Goal: Navigation & Orientation: Go to known website

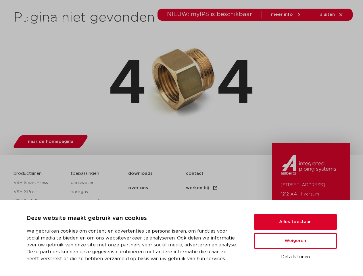
click at [181, 138] on div "naar de homepagina" at bounding box center [182, 140] width 336 height 23
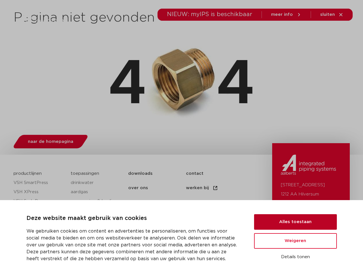
click at [295, 222] on button "Alles toestaan" at bounding box center [295, 222] width 83 height 16
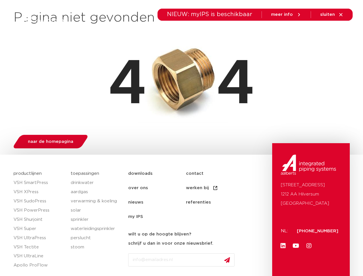
click at [295, 241] on link "Youtube" at bounding box center [295, 245] width 11 height 11
click at [295, 257] on div "[STREET_ADDRESS]: [PHONE_NUMBER] Linkedin Youtube Instagram" at bounding box center [311, 229] width 78 height 172
click at [203, 32] on li "toepassingen" at bounding box center [184, 32] width 42 height 22
click at [313, 32] on icon at bounding box center [312, 32] width 7 height 7
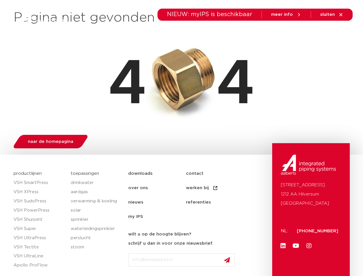
click at [332, 15] on span "sluiten" at bounding box center [327, 14] width 15 height 4
